Goal: Transaction & Acquisition: Purchase product/service

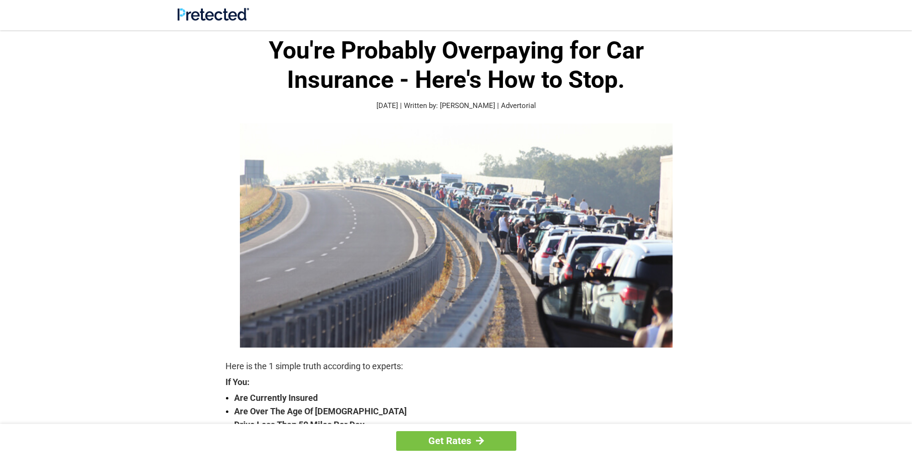
drag, startPoint x: 910, startPoint y: 105, endPoint x: 908, endPoint y: 124, distance: 18.9
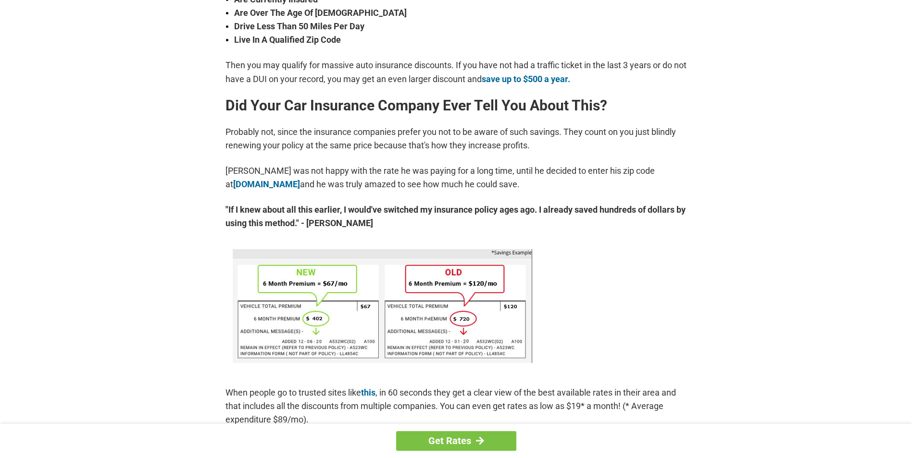
scroll to position [401, 0]
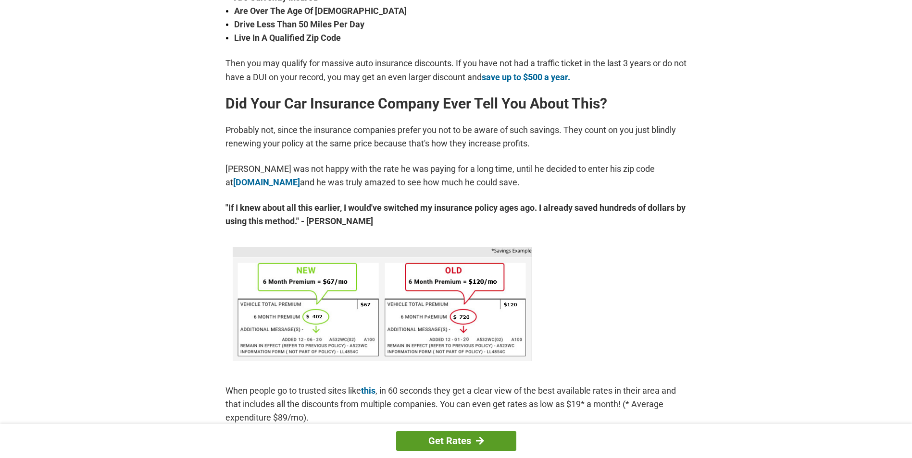
click at [448, 436] on link "Get Rates" at bounding box center [456, 442] width 120 height 20
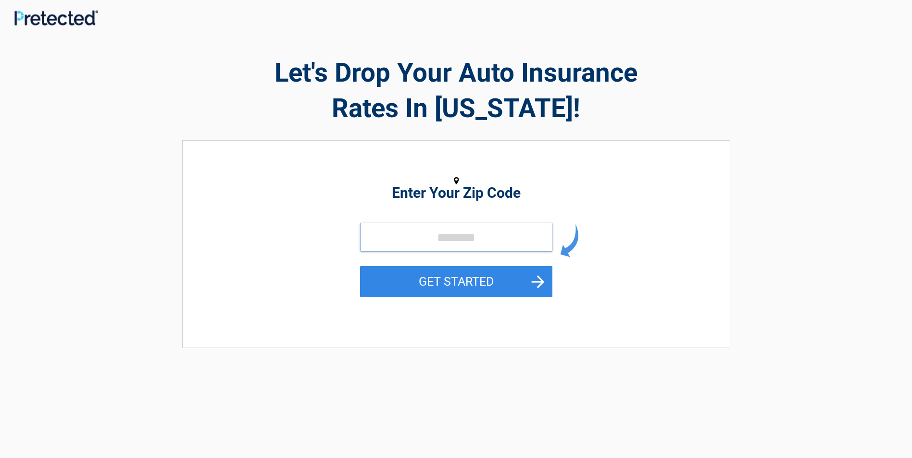
click at [496, 241] on input "tel" at bounding box center [456, 237] width 192 height 29
click at [443, 241] on input "tel" at bounding box center [456, 237] width 192 height 29
drag, startPoint x: 910, startPoint y: 143, endPoint x: 920, endPoint y: 207, distance: 64.7
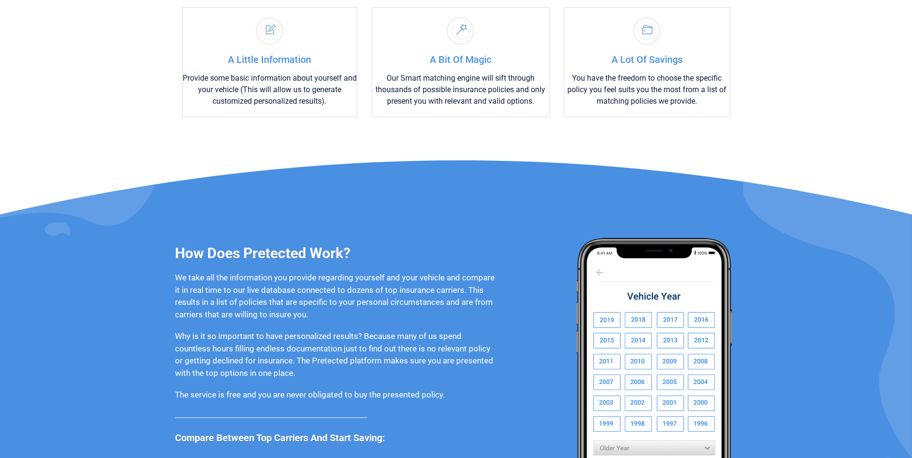
scroll to position [572, 0]
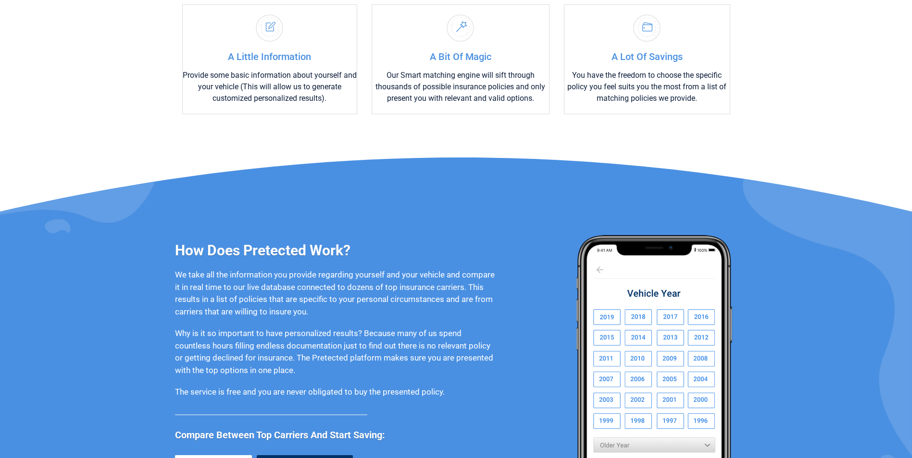
click at [705, 358] on img at bounding box center [653, 352] width 168 height 234
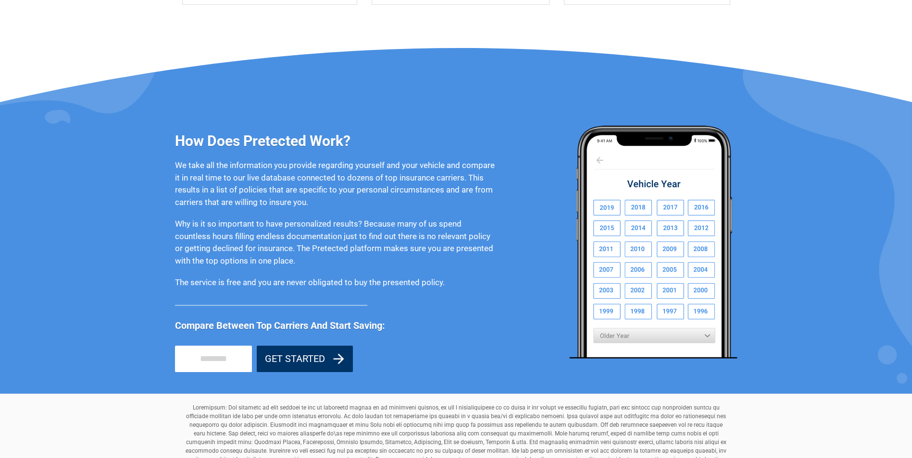
scroll to position [682, 0]
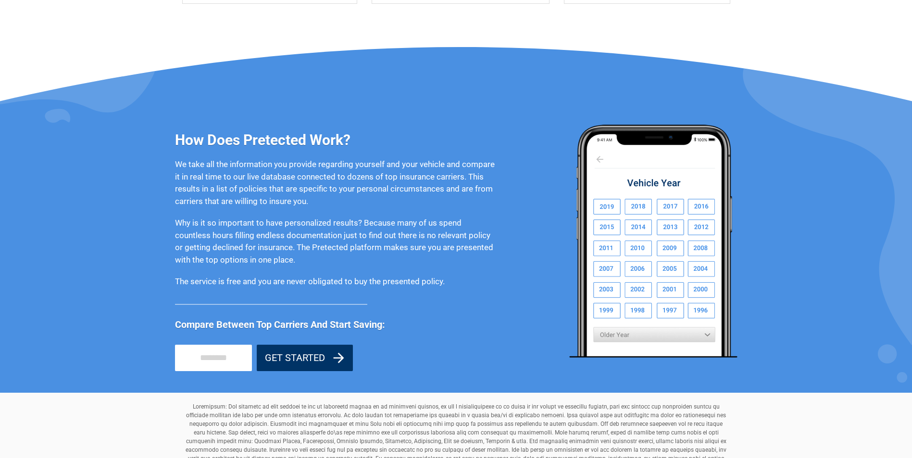
click at [234, 360] on input "tel" at bounding box center [213, 358] width 77 height 26
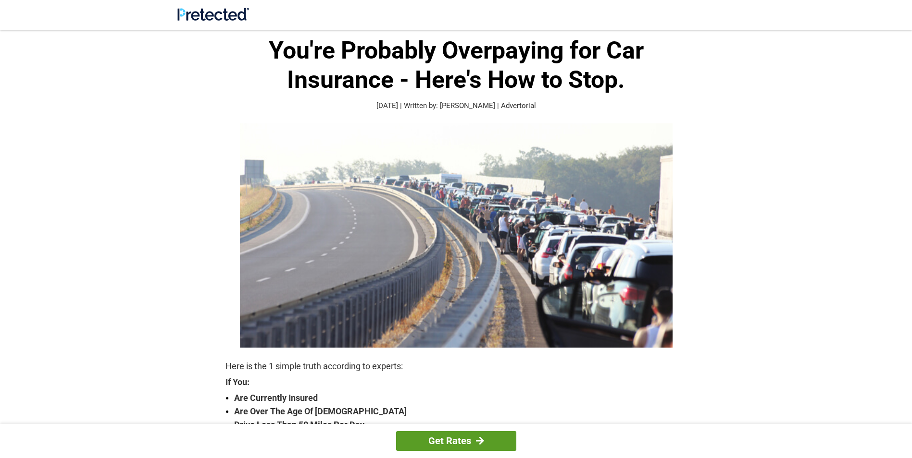
click at [458, 439] on link "Get Rates" at bounding box center [456, 442] width 120 height 20
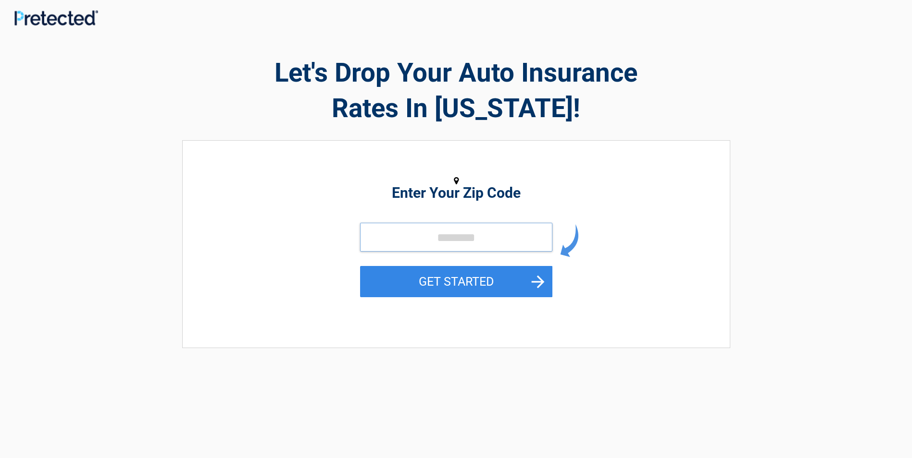
click at [486, 243] on input "tel" at bounding box center [456, 237] width 192 height 29
click at [534, 274] on button "GET STARTED" at bounding box center [456, 281] width 192 height 31
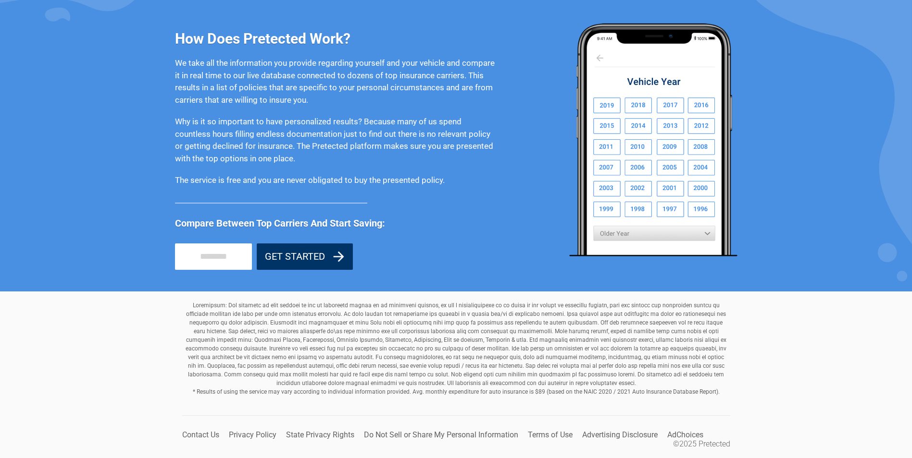
scroll to position [765, 0]
